Goal: Information Seeking & Learning: Find specific page/section

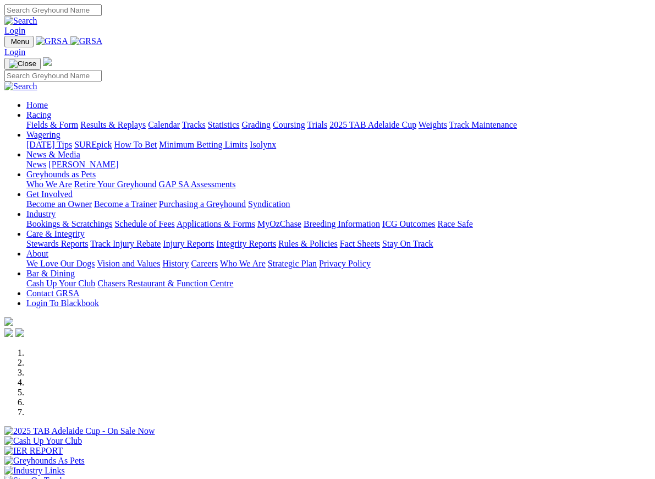
click at [85, 229] on link "Care & Integrity" at bounding box center [55, 233] width 58 height 9
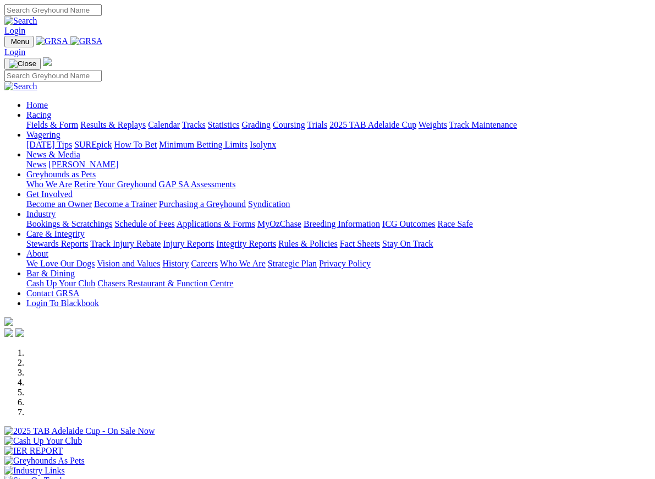
click at [276, 239] on link "Integrity Reports" at bounding box center [246, 243] width 60 height 9
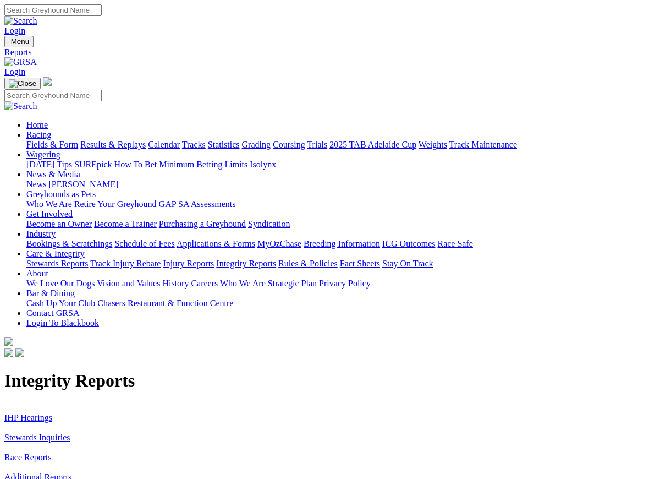
scroll to position [2, 0]
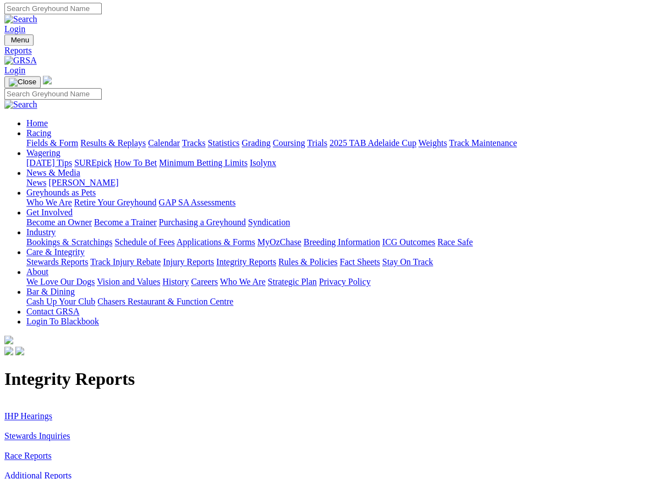
click at [20, 411] on link "IHP Hearings" at bounding box center [28, 415] width 48 height 9
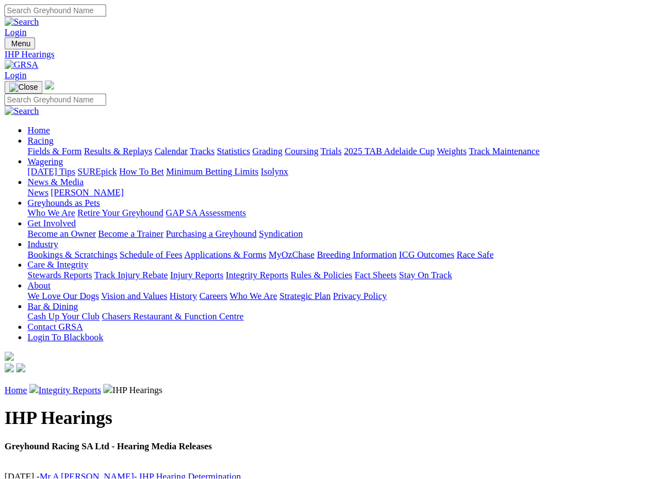
scroll to position [1, 0]
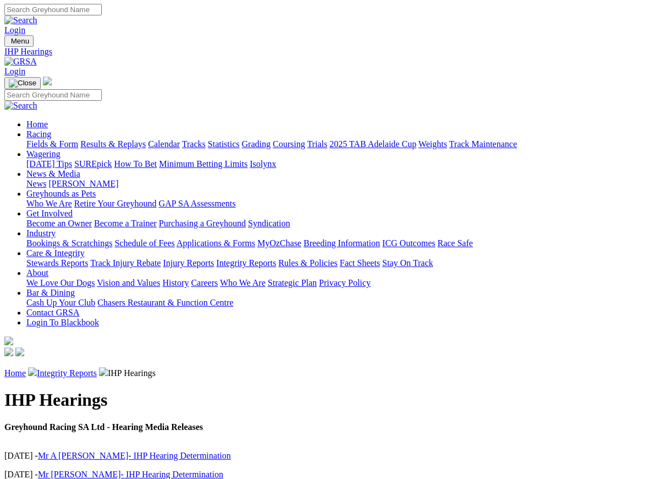
click at [78, 368] on link "Integrity Reports" at bounding box center [67, 372] width 60 height 9
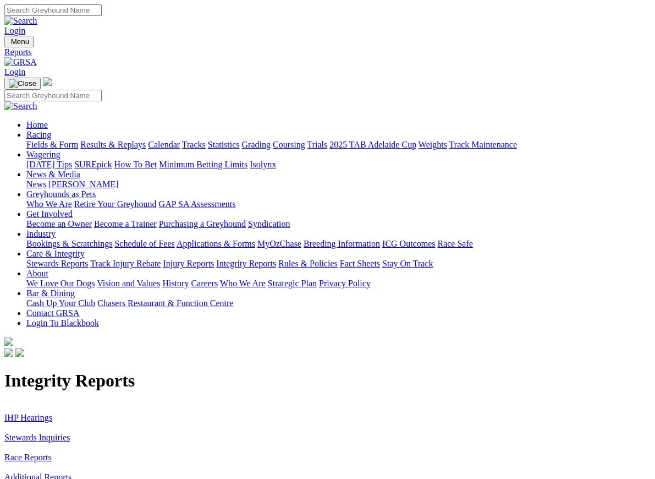
scroll to position [1, 0]
click at [42, 432] on link "Stewards Inquiries" at bounding box center [37, 436] width 66 height 9
